Goal: Use online tool/utility: Utilize a website feature to perform a specific function

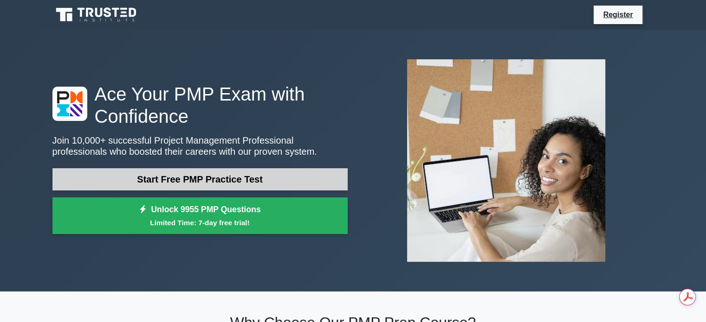
click at [232, 180] on link "Start Free PMP Practice Test" at bounding box center [199, 179] width 295 height 22
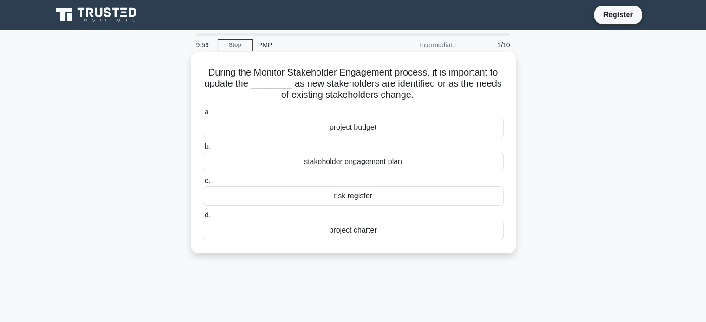
click at [328, 128] on div "project budget" at bounding box center [353, 127] width 301 height 19
click at [203, 116] on input "a. project budget" at bounding box center [203, 112] width 0 height 6
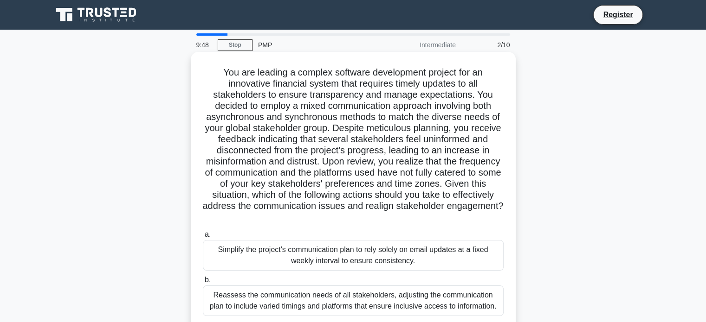
click at [249, 259] on div "Simplify the project's communication plan to rely solely on email updates at a …" at bounding box center [353, 255] width 301 height 31
click at [203, 238] on input "a. Simplify the project's communication plan to rely solely on email updates at…" at bounding box center [203, 235] width 0 height 6
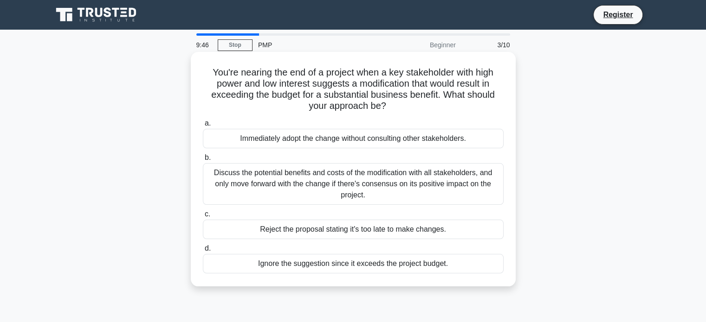
click at [252, 131] on div "Immediately adopt the change without consulting other stakeholders." at bounding box center [353, 138] width 301 height 19
click at [203, 127] on input "a. Immediately adopt the change without consulting other stakeholders." at bounding box center [203, 124] width 0 height 6
